Goal: Navigation & Orientation: Find specific page/section

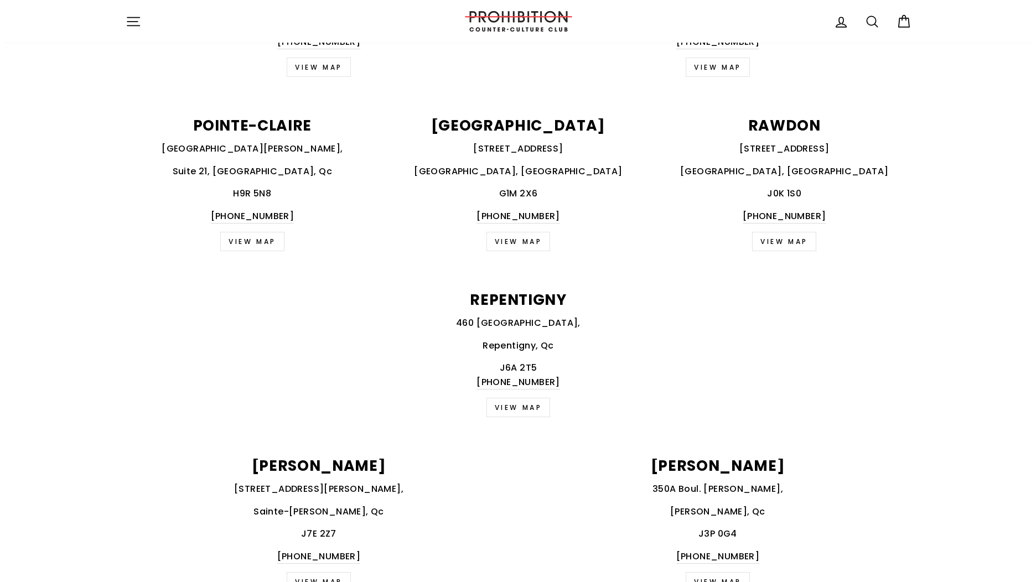
scroll to position [1106, 0]
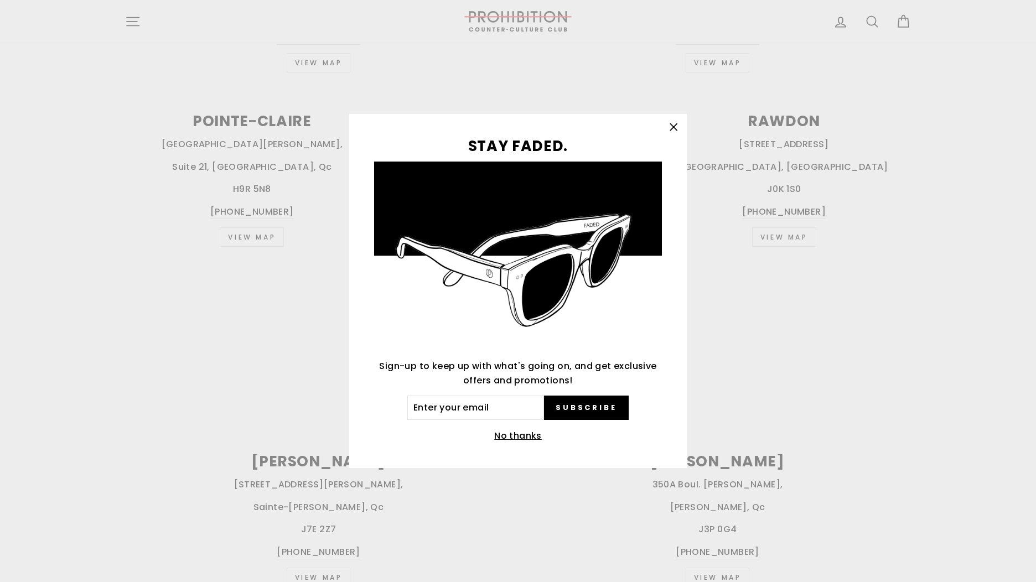
click at [128, 20] on div "STAY FADED. Sign-up to keep up with what's going on, and get exclusive offers a…" at bounding box center [518, 291] width 1036 height 582
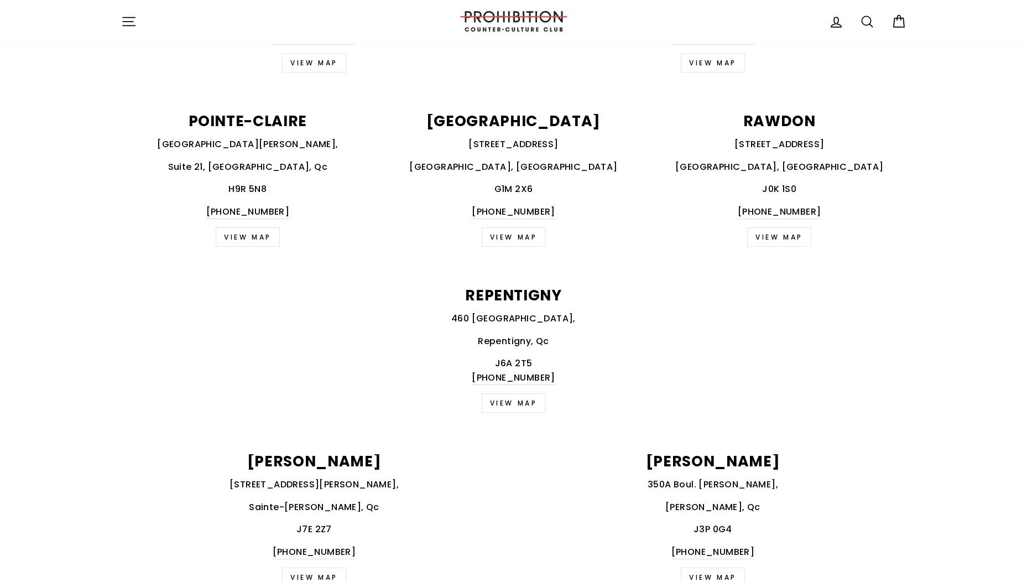
click at [126, 27] on icon "button" at bounding box center [128, 21] width 15 height 15
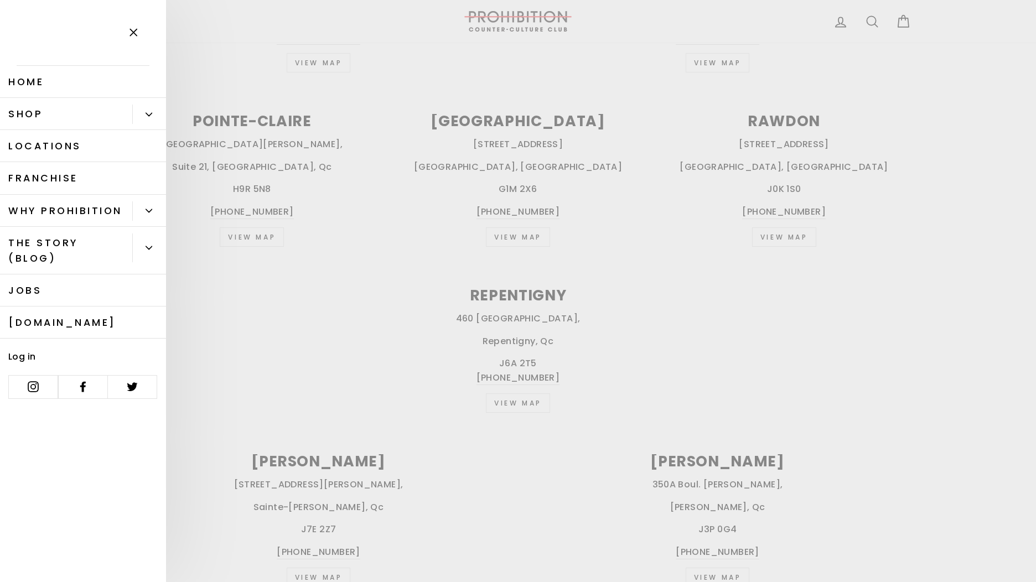
click at [147, 118] on button "Primary" at bounding box center [149, 114] width 34 height 19
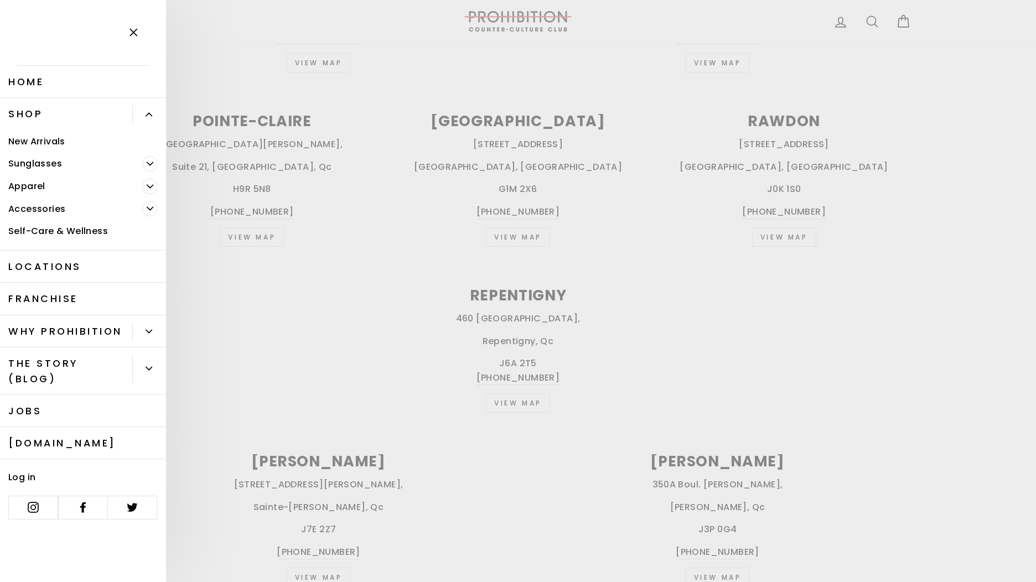
click at [153, 210] on icon "Primary" at bounding box center [150, 208] width 7 height 7
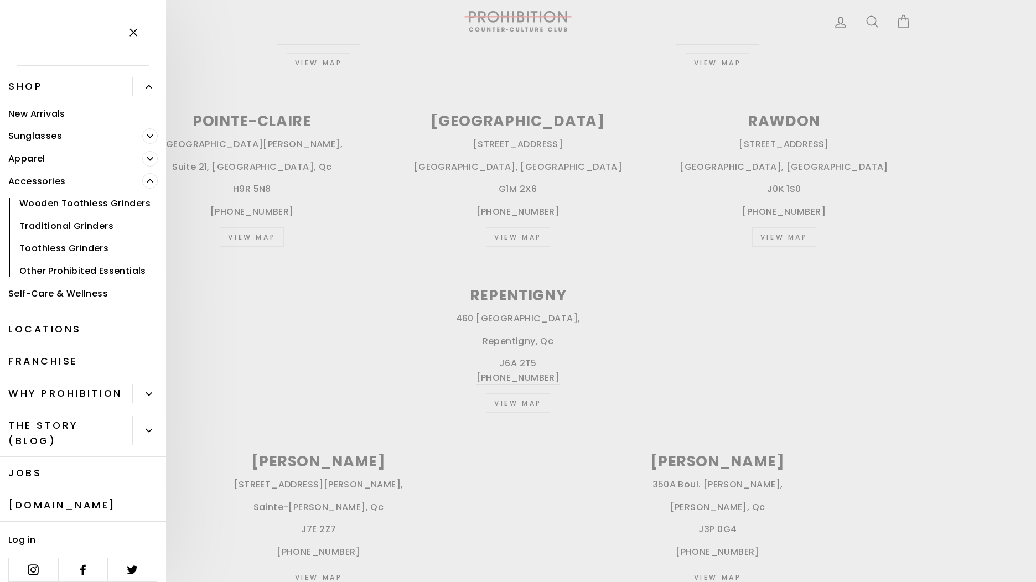
scroll to position [54, 0]
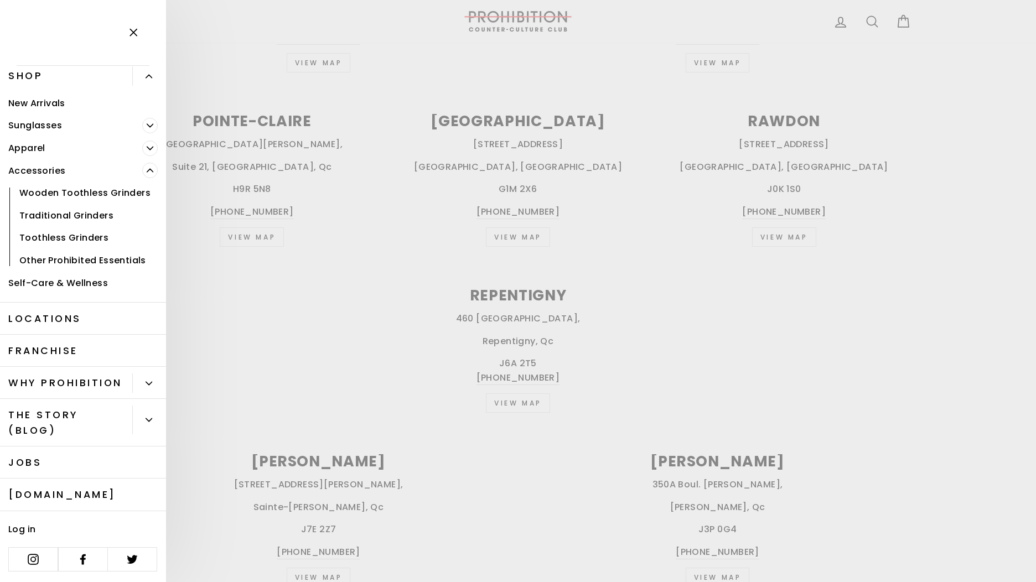
click at [143, 141] on span "Primary" at bounding box center [149, 148] width 15 height 15
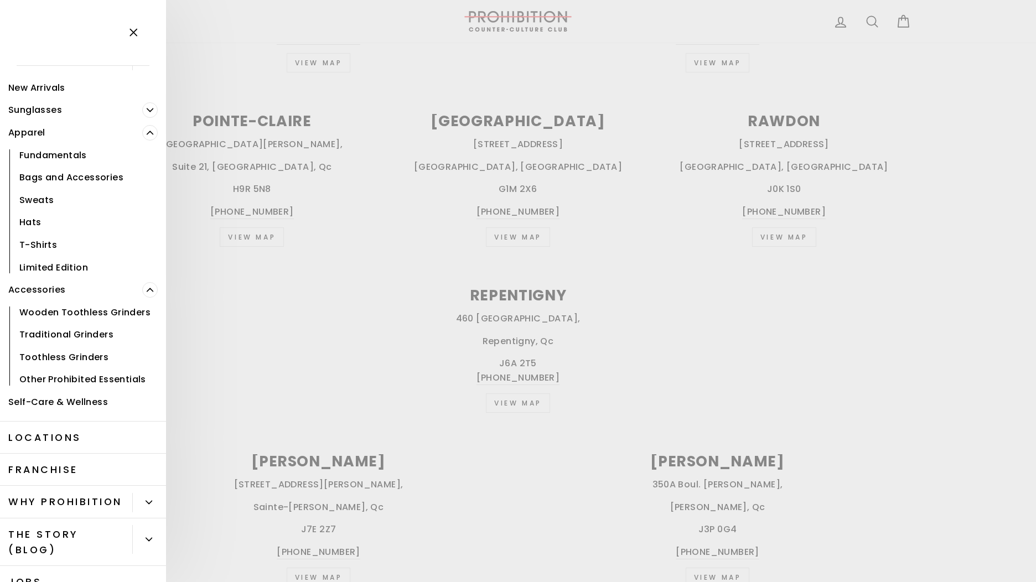
click at [147, 112] on icon "Primary" at bounding box center [150, 110] width 7 height 7
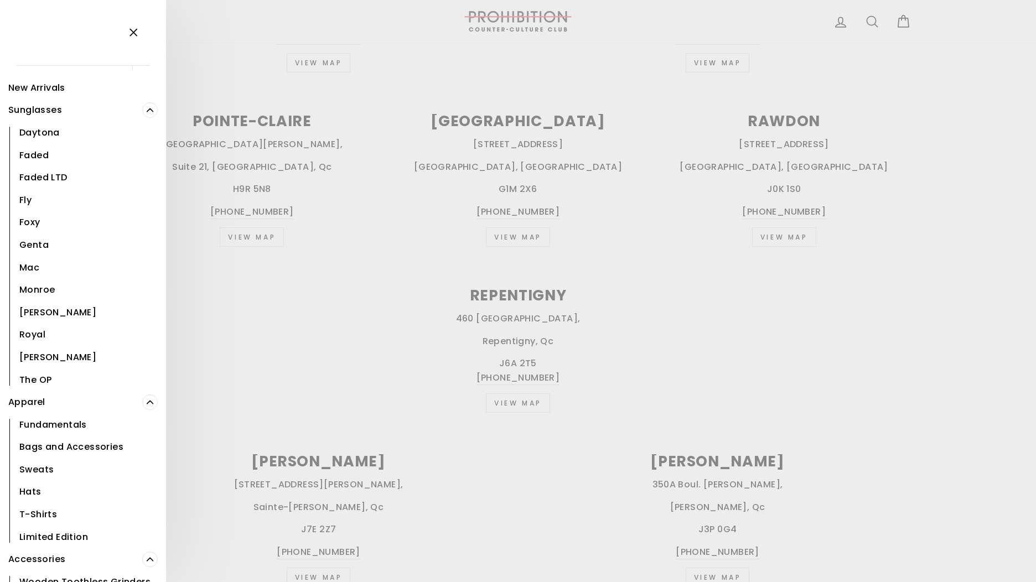
click at [147, 111] on span "Primary" at bounding box center [149, 109] width 15 height 15
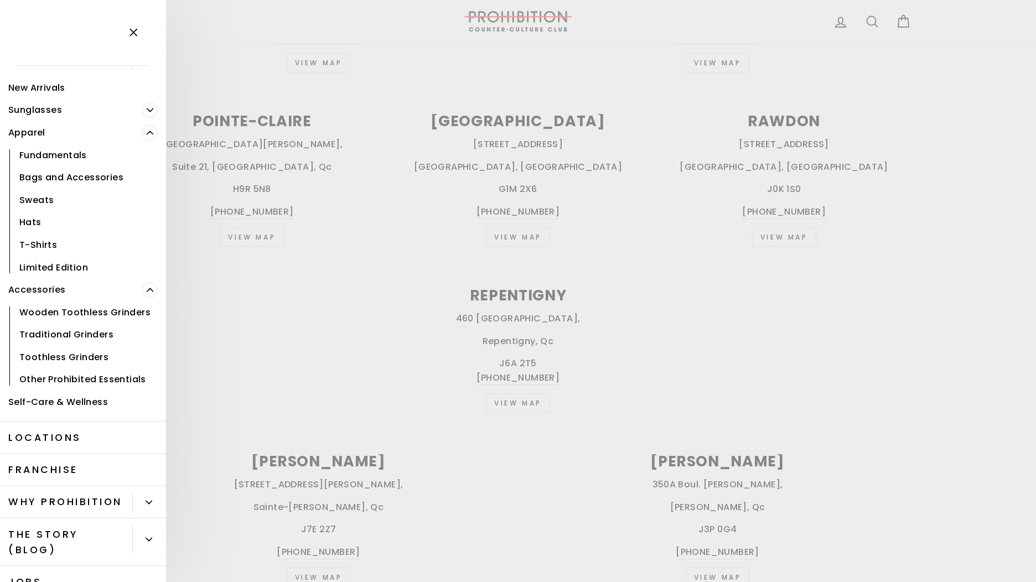
click at [142, 138] on span "Primary" at bounding box center [149, 132] width 15 height 15
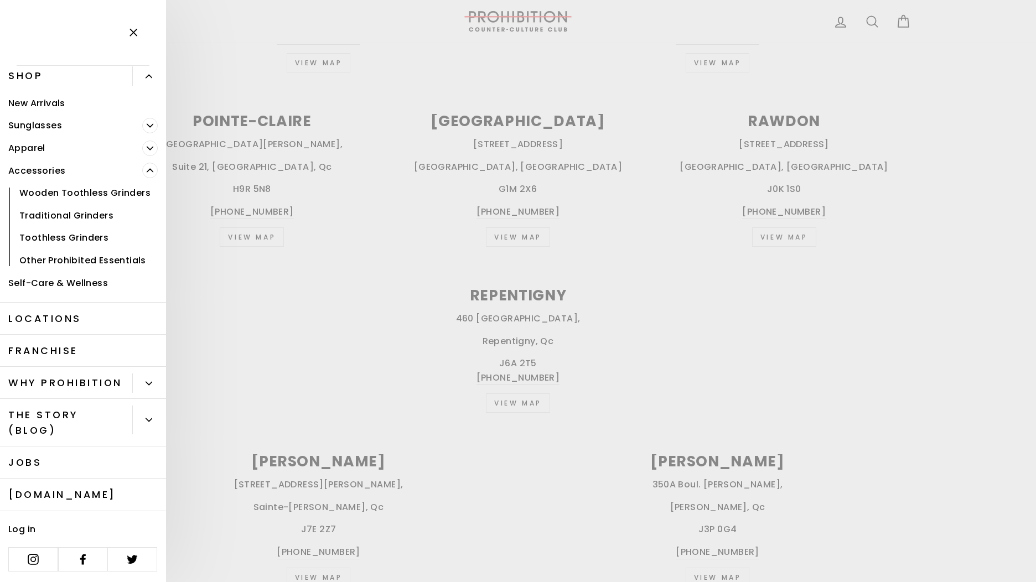
click at [148, 163] on span "Primary" at bounding box center [149, 170] width 15 height 15
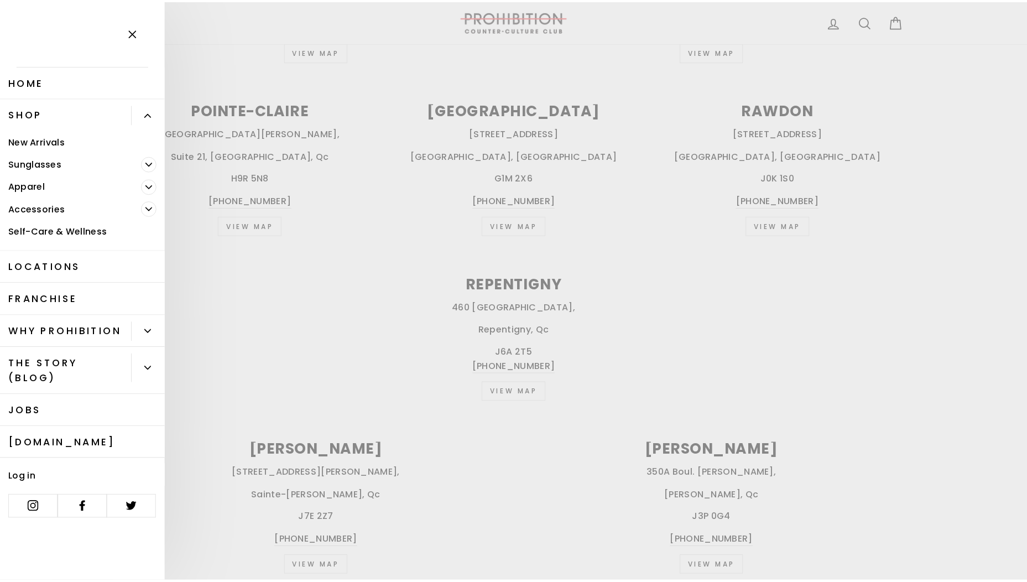
scroll to position [1095, 0]
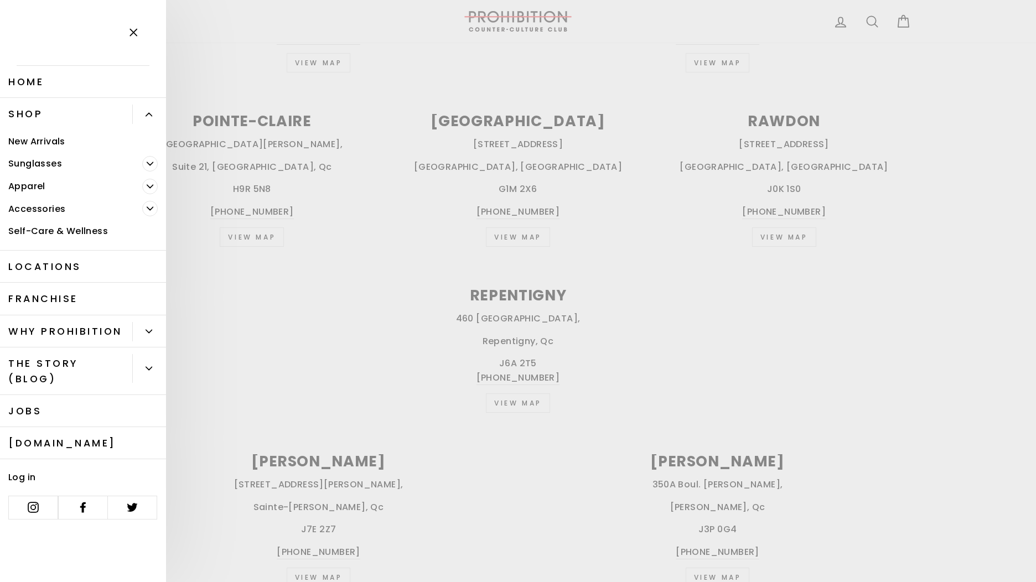
drag, startPoint x: 143, startPoint y: 115, endPoint x: 138, endPoint y: 110, distance: 7.4
click at [143, 115] on button "Primary" at bounding box center [149, 114] width 34 height 19
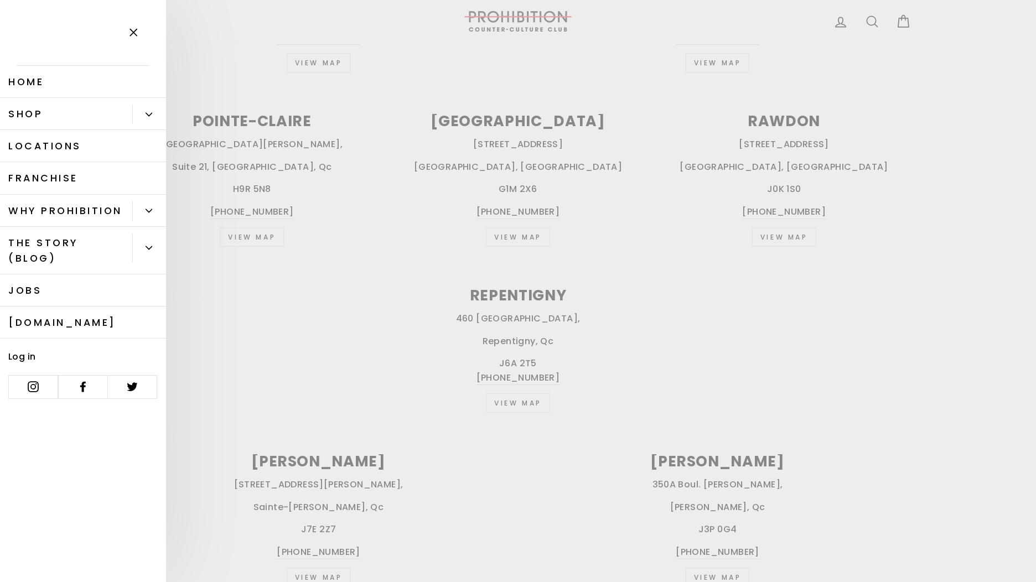
click at [135, 37] on icon "button" at bounding box center [133, 32] width 15 height 15
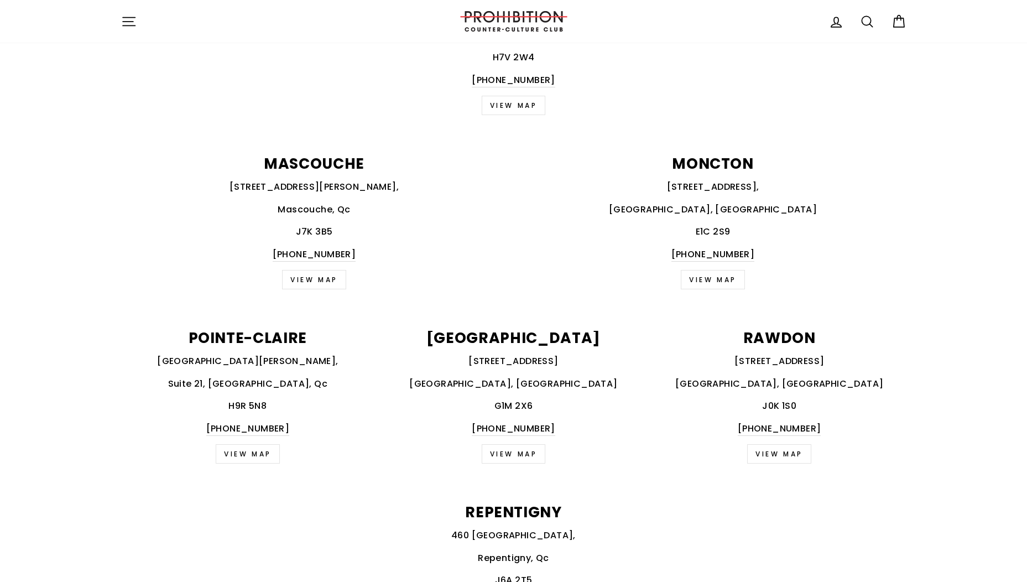
scroll to position [0, 0]
